Goal: Communication & Community: Participate in discussion

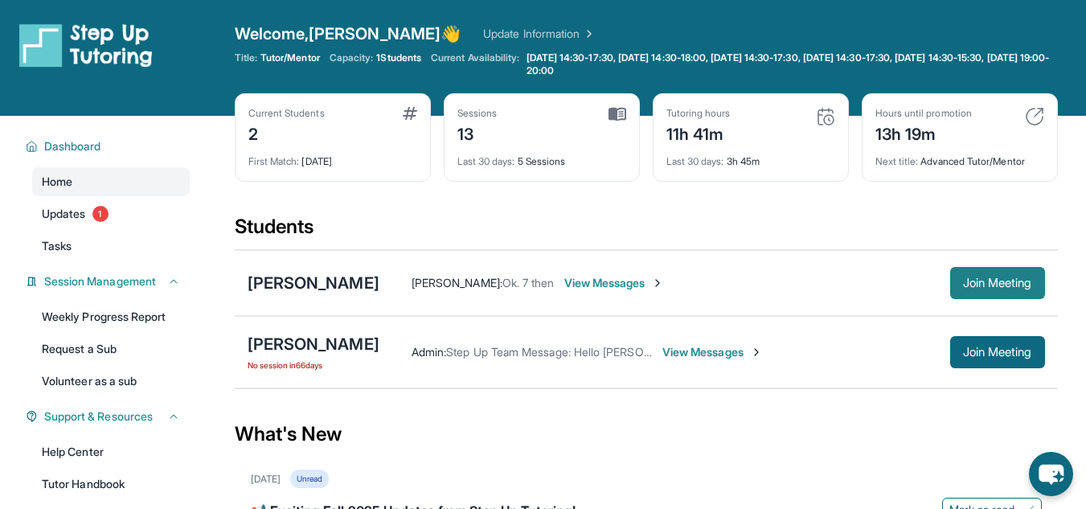
click at [986, 278] on span "Join Meeting" at bounding box center [997, 283] width 69 height 10
click at [624, 279] on span "View Messages" at bounding box center [614, 283] width 100 height 16
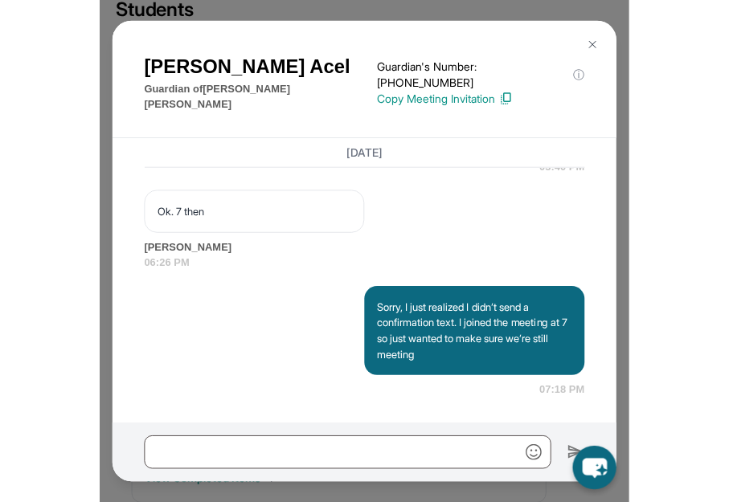
scroll to position [242, 0]
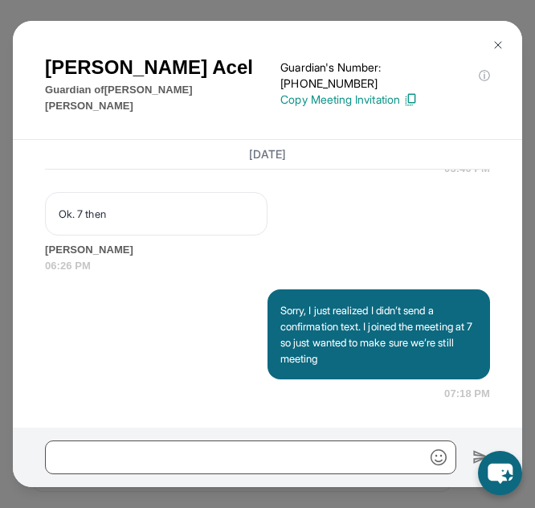
click at [498, 39] on img at bounding box center [498, 45] width 13 height 13
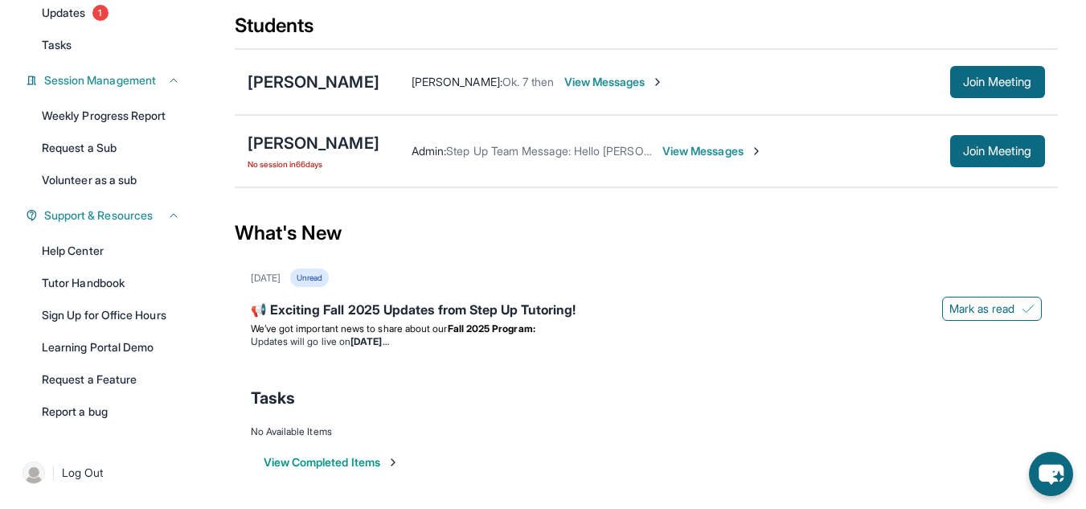
scroll to position [201, 0]
click at [623, 83] on span "View Messages" at bounding box center [614, 82] width 100 height 16
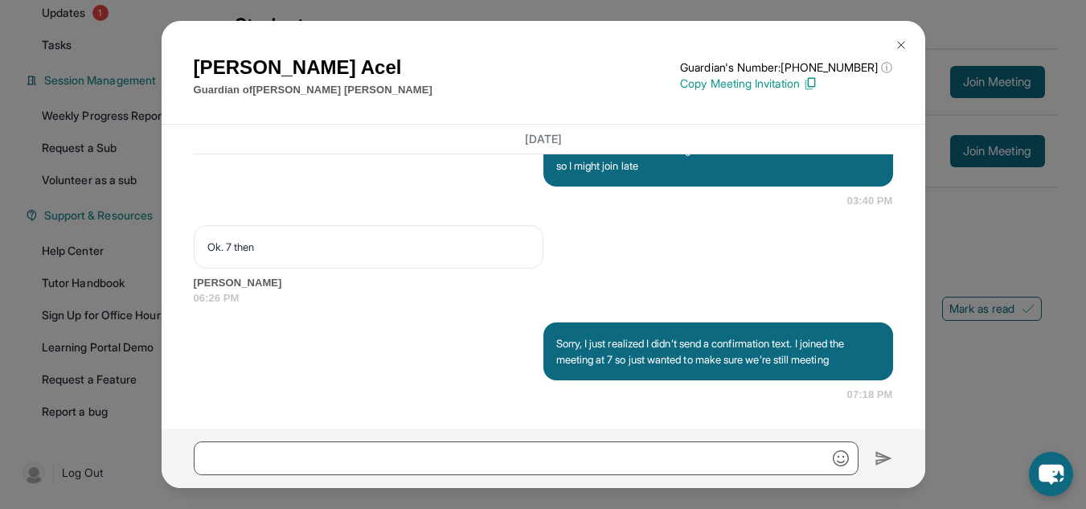
scroll to position [17515, 0]
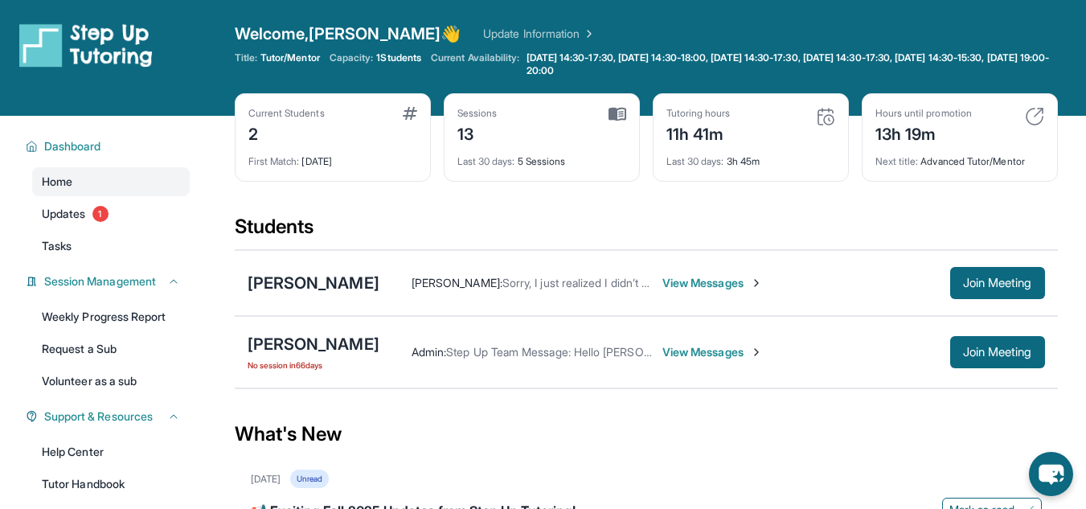
click at [733, 282] on span "View Messages" at bounding box center [712, 283] width 100 height 16
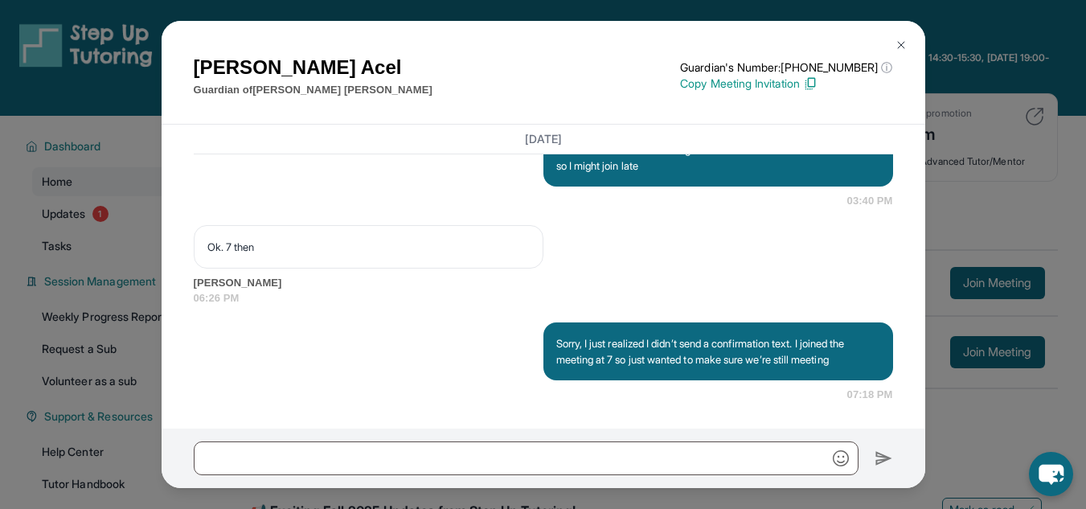
scroll to position [17515, 0]
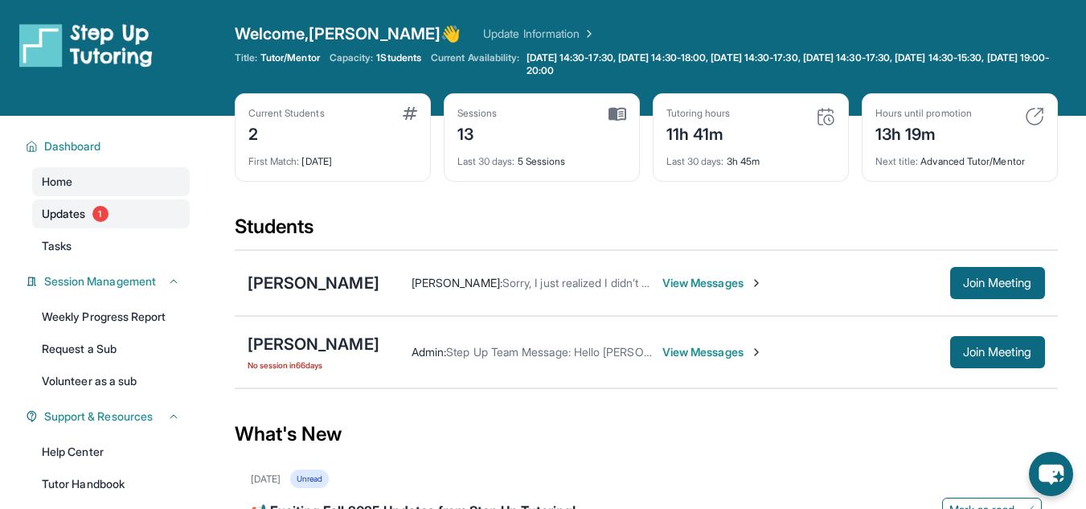
click at [105, 210] on span "1" at bounding box center [100, 214] width 16 height 16
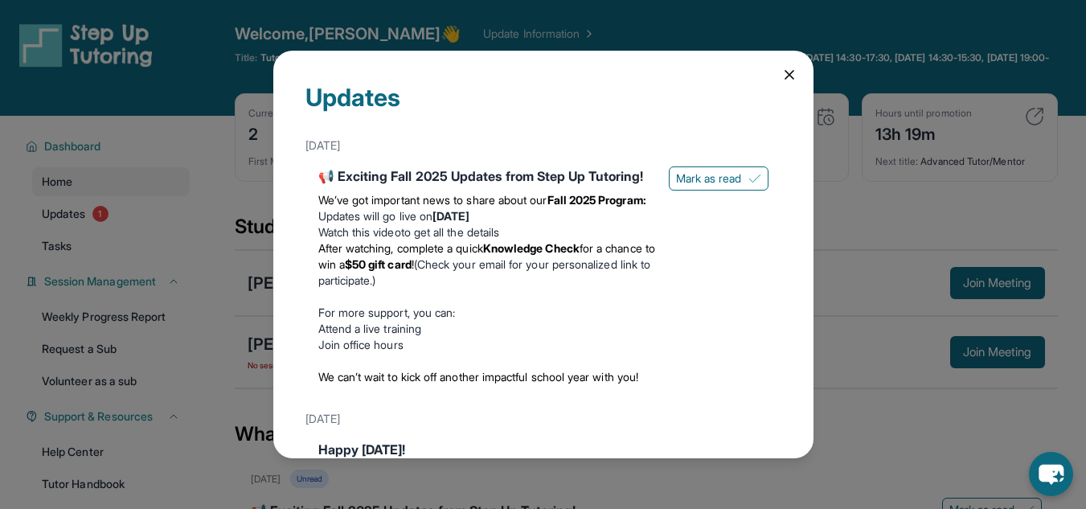
click at [68, 182] on div "Updates August 27th 📢 Exciting Fall 2025 Updates from Step Up Tutoring! We’ve g…" at bounding box center [543, 254] width 1086 height 509
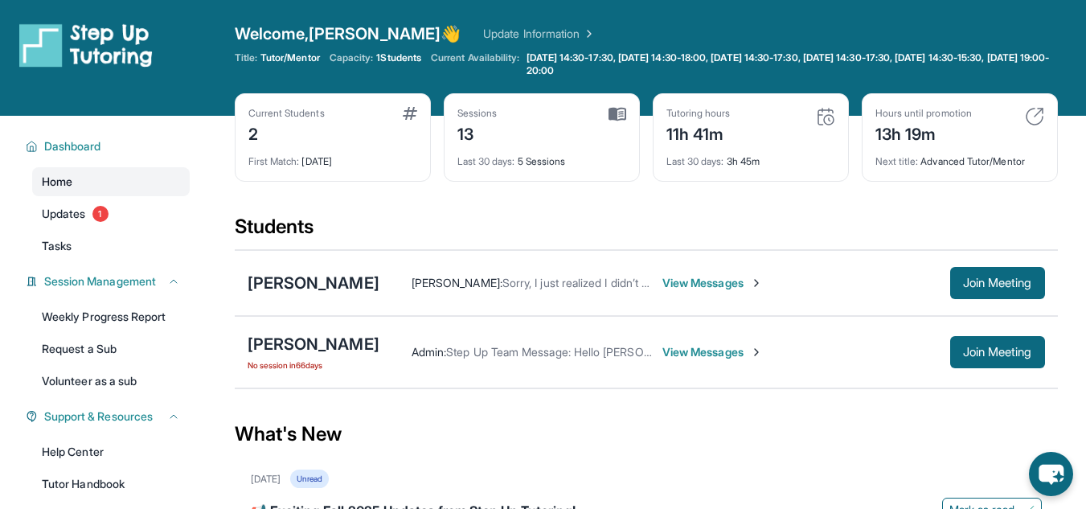
click at [84, 188] on link "Home" at bounding box center [111, 181] width 158 height 29
click at [729, 277] on span "View Messages" at bounding box center [712, 283] width 100 height 16
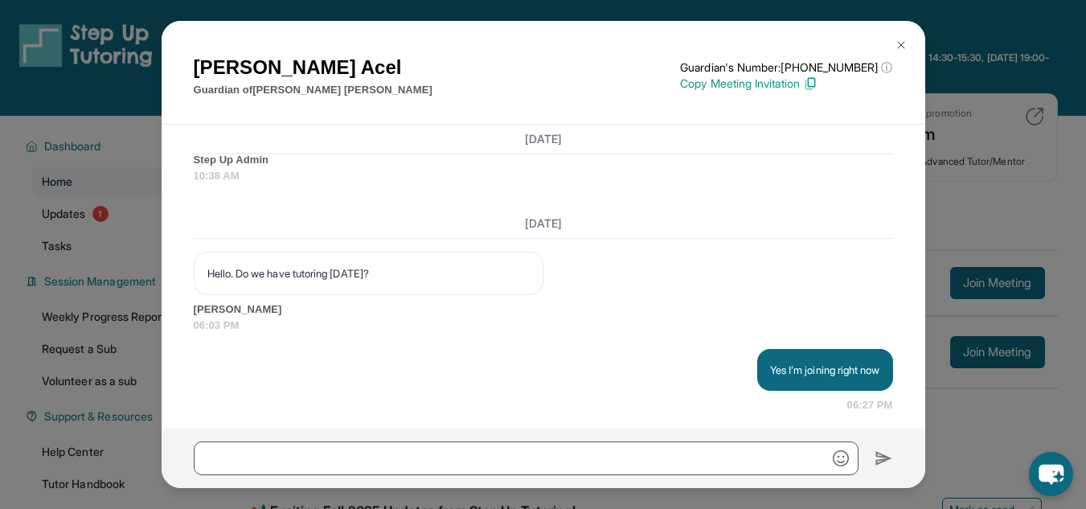
scroll to position [17515, 0]
